Goal: Use online tool/utility: Utilize a website feature to perform a specific function

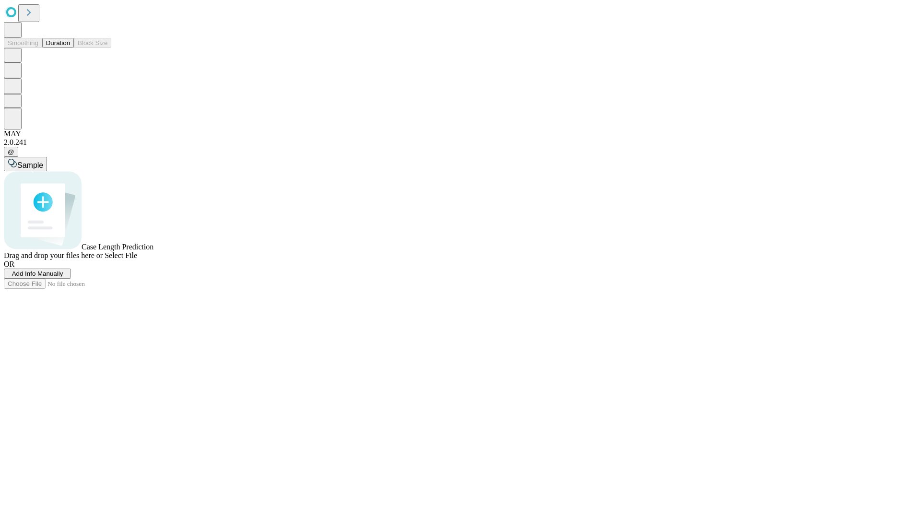
click at [137, 259] on span "Select File" at bounding box center [121, 255] width 33 height 8
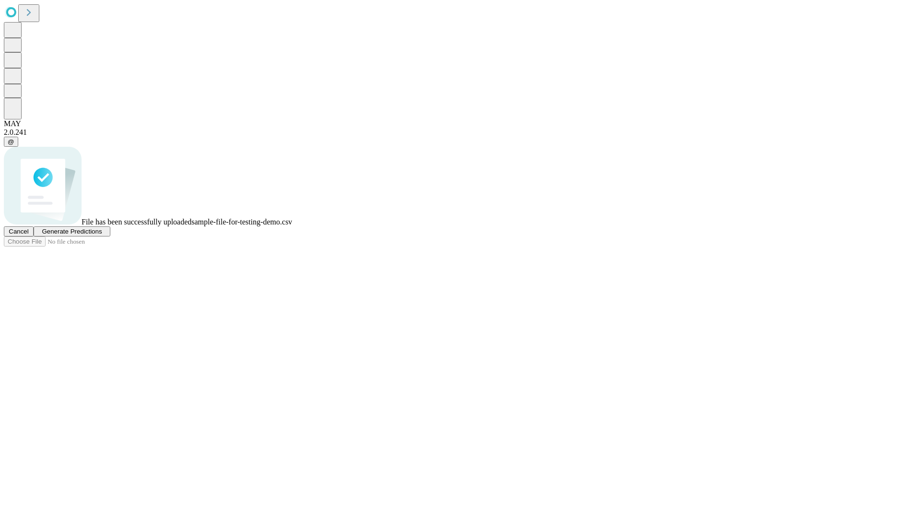
click at [102, 235] on span "Generate Predictions" at bounding box center [72, 231] width 60 height 7
